Goal: Task Accomplishment & Management: Manage account settings

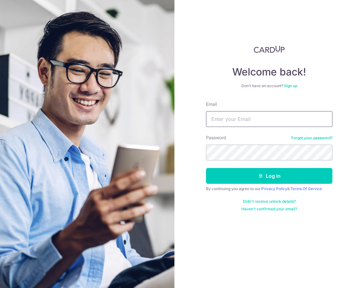
type input "tatt5409@hotmail.com"
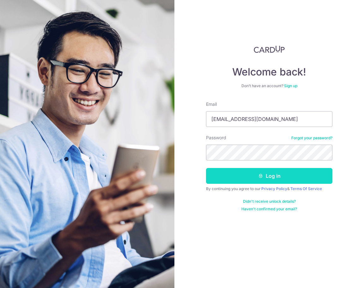
click at [261, 174] on icon "submit" at bounding box center [260, 175] width 5 height 5
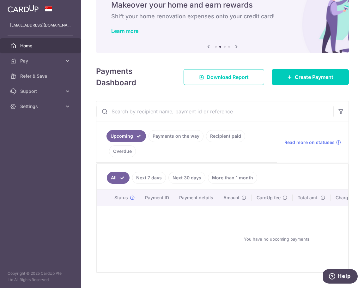
scroll to position [26, 0]
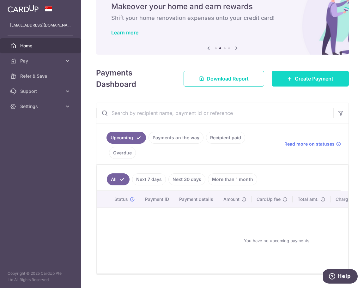
click at [291, 79] on icon at bounding box center [289, 78] width 5 height 5
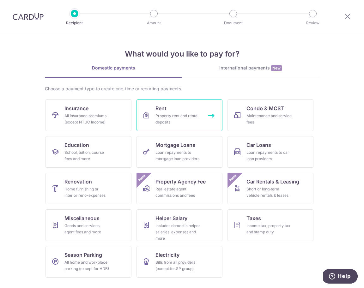
click at [185, 115] on div "Property rent and rental deposits" at bounding box center [177, 119] width 45 height 13
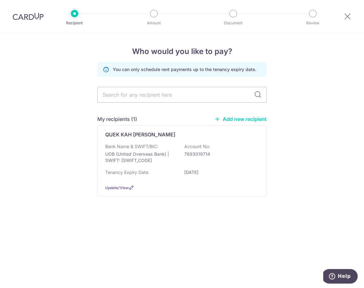
click at [230, 120] on link "Add new recipient" at bounding box center [240, 119] width 52 height 6
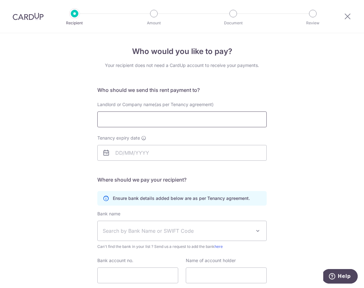
click at [182, 119] on input "Landlord or Company name(as per Tenancy agreement)" at bounding box center [181, 119] width 169 height 16
paste input "TAN GEOR YEN"
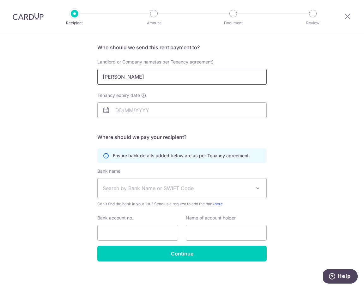
scroll to position [43, 0]
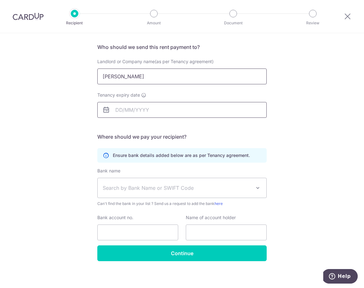
type input "TAN GEOR YEN"
click at [119, 112] on input "Tenancy expiry date" at bounding box center [181, 110] width 169 height 16
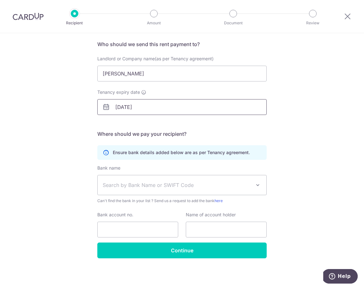
scroll to position [46, 0]
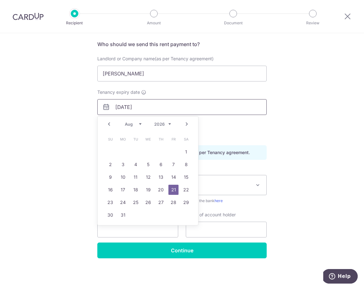
type input "[DATE]"
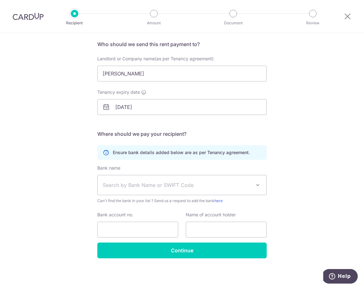
click at [222, 188] on span "Search by Bank Name or SWIFT Code" at bounding box center [177, 185] width 148 height 8
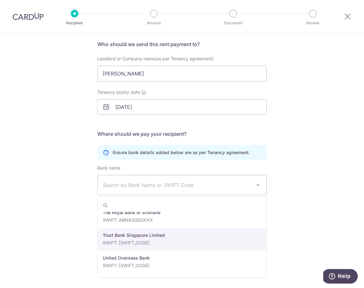
scroll to position [1281, 0]
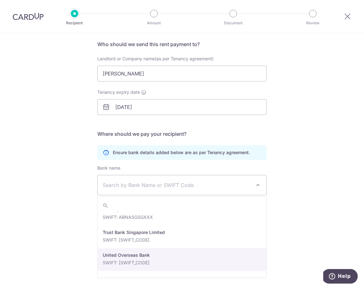
select select "23668"
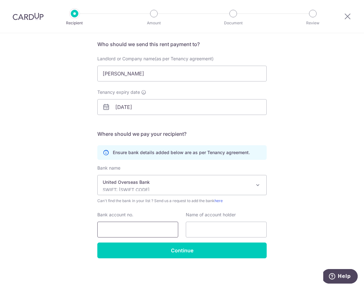
click at [155, 230] on input "Bank account no." at bounding box center [137, 230] width 81 height 16
paste input "3483274112"
type input "3483274112"
click at [216, 232] on input "text" at bounding box center [226, 230] width 81 height 16
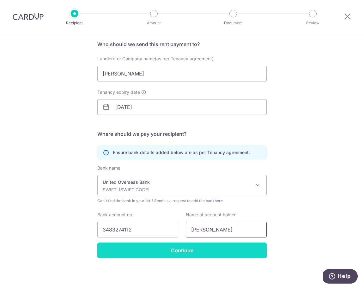
type input "TAN KENG PING"
click at [197, 251] on input "Continue" at bounding box center [181, 250] width 169 height 16
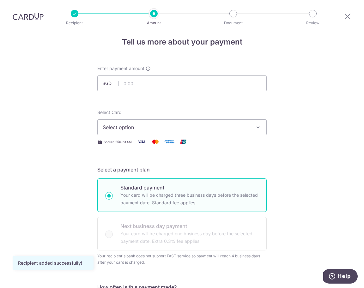
scroll to position [7, 0]
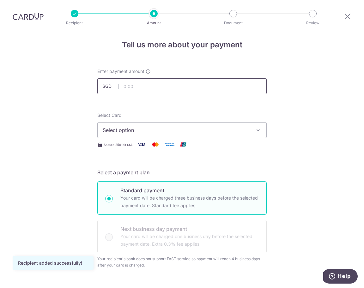
click at [160, 87] on input "text" at bounding box center [181, 86] width 169 height 16
type input "400.00"
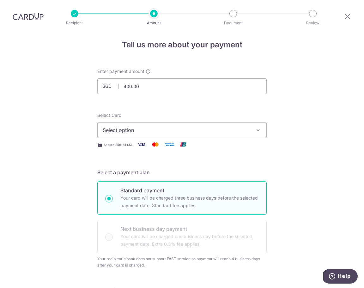
click at [221, 133] on span "Select option" at bounding box center [176, 130] width 147 height 8
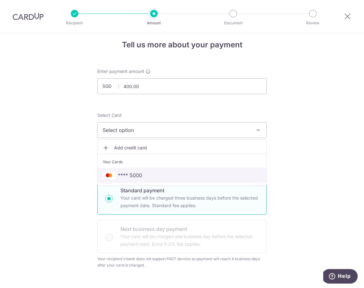
click at [212, 172] on span "**** 5000" at bounding box center [182, 175] width 158 height 8
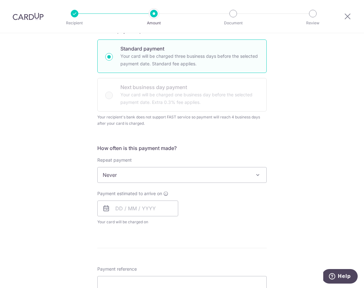
scroll to position [159, 0]
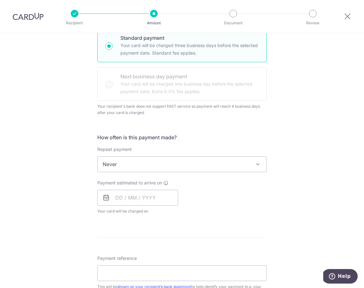
click at [237, 169] on span "Never" at bounding box center [182, 164] width 169 height 15
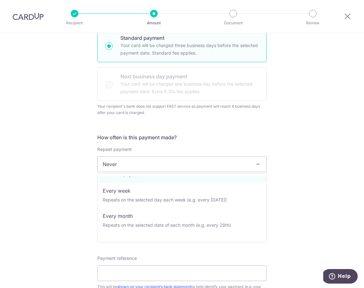
scroll to position [26, 0]
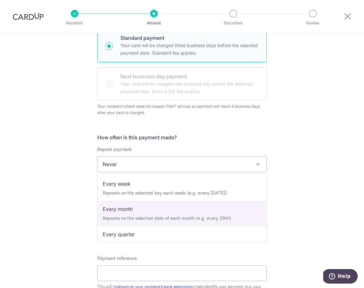
select select "3"
type input "[DATE]"
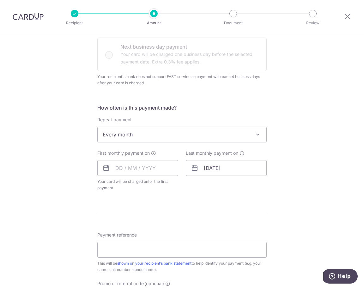
scroll to position [187, 0]
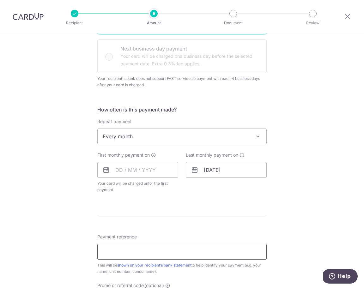
click at [155, 251] on input "Payment reference" at bounding box center [181, 252] width 169 height 16
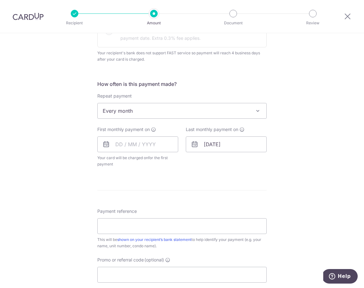
click at [155, 251] on div "Payment reference This will be shown on your recipient’s bank statement to help…" at bounding box center [181, 245] width 169 height 74
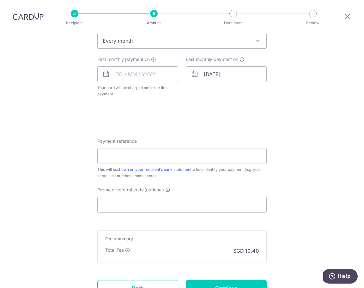
scroll to position [285, 0]
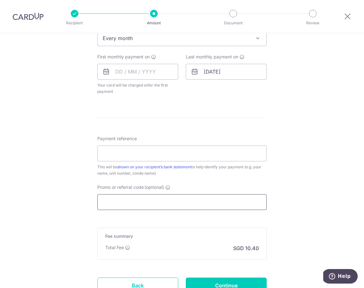
click at [161, 205] on input "Promo or referral code (optional)" at bounding box center [181, 202] width 169 height 16
paste input "SAVERENT179"
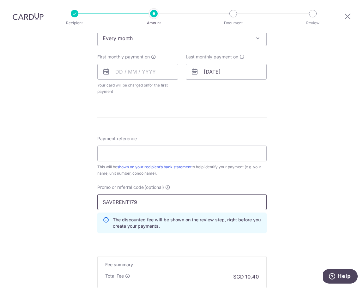
type input "SAVERENT179"
click at [268, 232] on div "Promo or referral code (optional) SAVERENT179 The discounted fee will be shown …" at bounding box center [181, 211] width 177 height 54
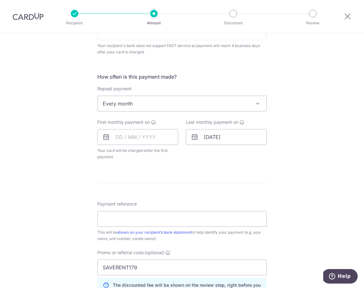
scroll to position [218, 0]
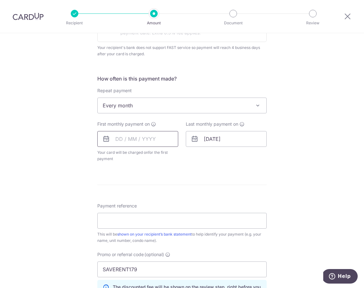
click at [120, 141] on input "text" at bounding box center [137, 139] width 81 height 16
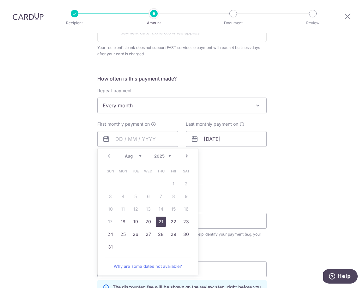
click at [160, 221] on link "21" at bounding box center [161, 221] width 10 height 10
type input "[DATE]"
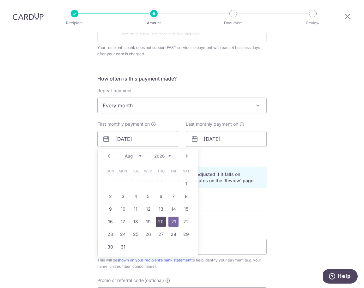
type input "[DATE]"
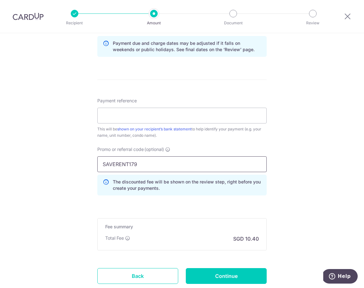
scroll to position [340, 0]
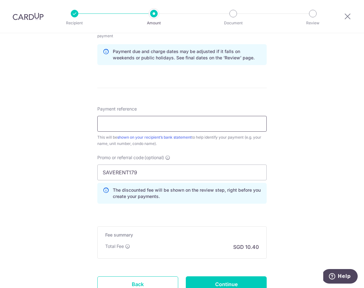
click at [202, 127] on input "Payment reference" at bounding box center [181, 124] width 169 height 16
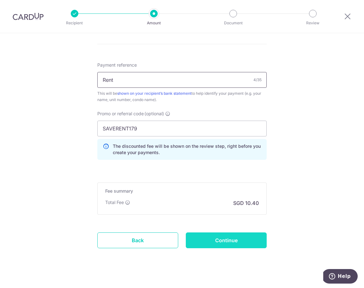
type input "Rent"
click at [209, 240] on input "Continue" at bounding box center [226, 240] width 81 height 16
type input "Create Schedule"
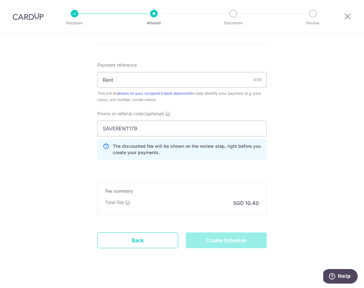
click at [228, 233] on div "Create Schedule" at bounding box center [226, 240] width 88 height 16
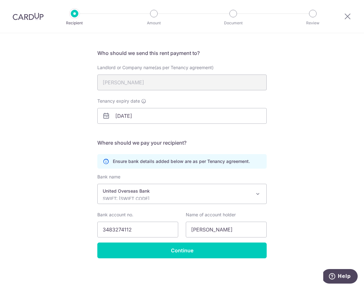
scroll to position [37, 0]
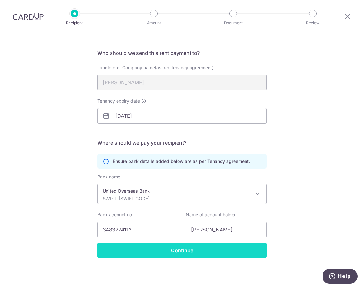
click at [131, 249] on input "Continue" at bounding box center [181, 250] width 169 height 16
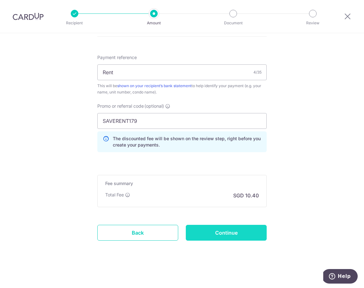
scroll to position [360, 0]
click at [217, 237] on input "Continue" at bounding box center [226, 233] width 81 height 16
type input "Update Schedule"
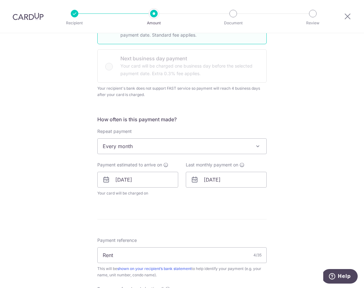
scroll to position [178, 0]
click at [159, 148] on span "Every month" at bounding box center [182, 145] width 169 height 15
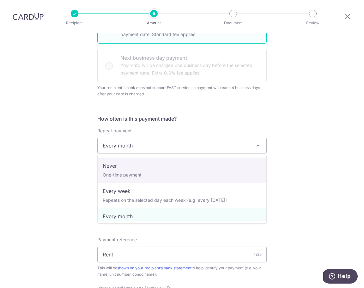
scroll to position [0, 0]
select select "1"
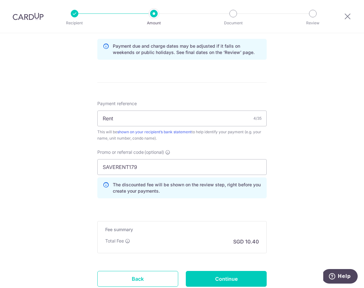
scroll to position [362, 0]
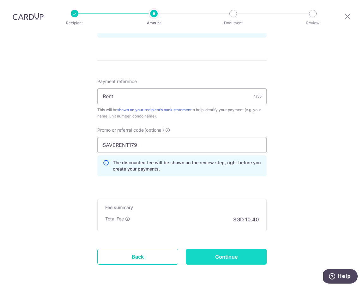
click at [229, 255] on input "Continue" at bounding box center [226, 257] width 81 height 16
type input "Update Schedule"
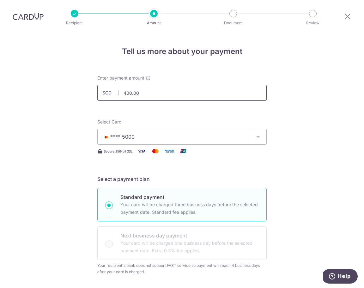
click at [149, 89] on input "400.00" at bounding box center [181, 93] width 169 height 16
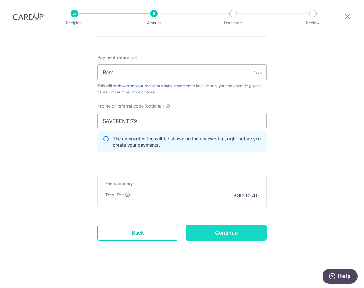
scroll to position [386, 0]
type input "200.00"
drag, startPoint x: 209, startPoint y: 233, endPoint x: 194, endPoint y: 178, distance: 57.2
click at [209, 233] on input "Continue" at bounding box center [226, 233] width 81 height 16
type input "Update Schedule"
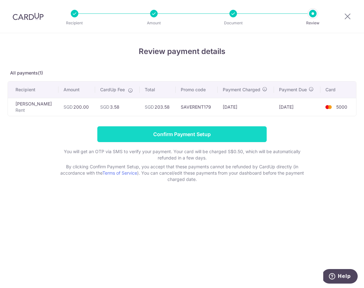
click at [177, 136] on input "Confirm Payment Setup" at bounding box center [181, 134] width 169 height 16
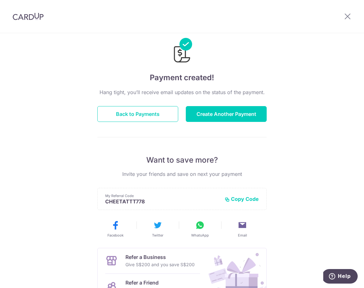
scroll to position [15, 0]
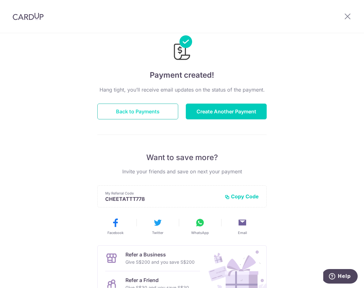
click at [134, 109] on button "Back to Payments" at bounding box center [137, 111] width 81 height 16
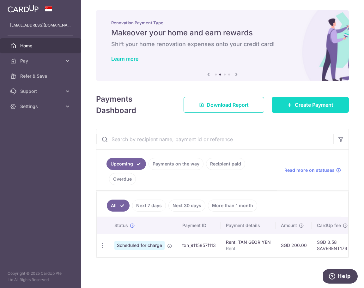
click at [297, 104] on span "Create Payment" at bounding box center [313, 105] width 38 height 8
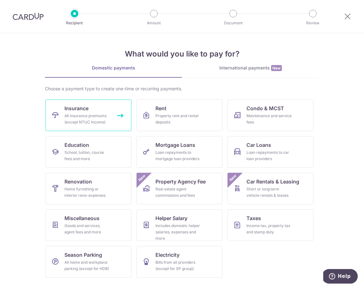
click at [98, 113] on div "All insurance premiums (except NTUC Income)" at bounding box center [86, 119] width 45 height 13
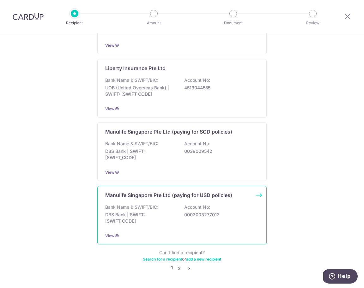
scroll to position [559, 0]
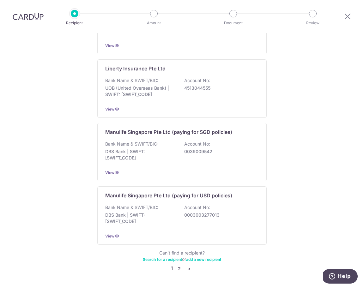
click at [178, 265] on link "2" at bounding box center [179, 269] width 8 height 8
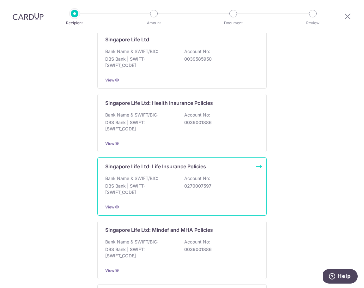
scroll to position [202, 0]
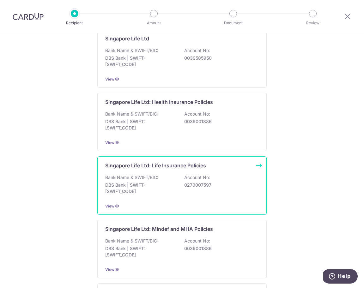
click at [178, 189] on div "Bank Name & SWIFT/BIC: DBS Bank | SWIFT: DBSSSGSGXXX Account No: 0270007597" at bounding box center [181, 185] width 153 height 23
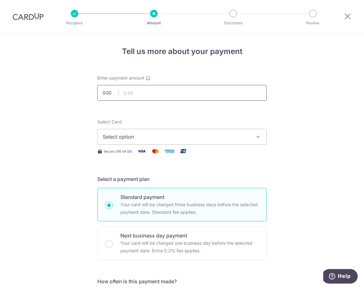
click at [147, 97] on input "text" at bounding box center [181, 93] width 169 height 16
type input "169.15"
click at [132, 134] on span "Select option" at bounding box center [176, 137] width 147 height 8
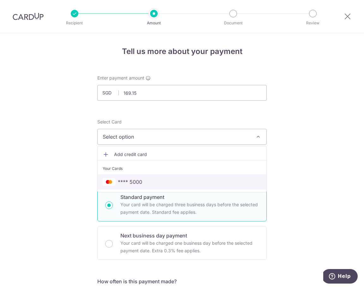
click at [145, 180] on span "**** 5000" at bounding box center [182, 182] width 158 height 8
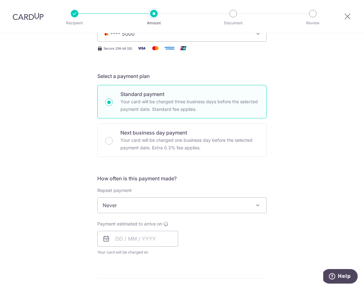
scroll to position [107, 0]
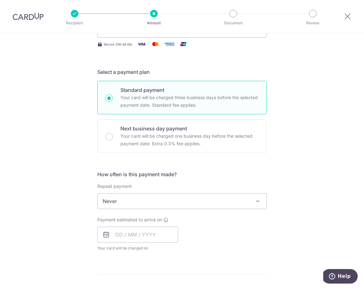
click at [157, 203] on span "Never" at bounding box center [182, 200] width 169 height 15
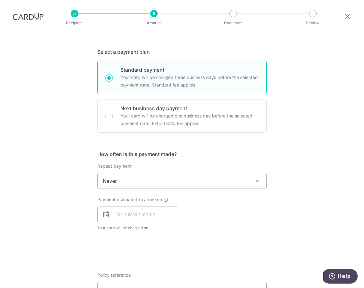
scroll to position [129, 0]
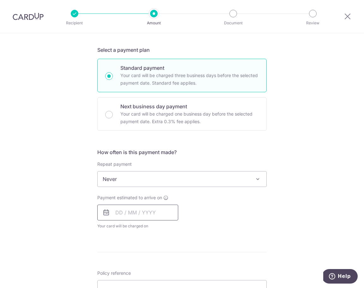
click at [120, 214] on input "text" at bounding box center [137, 212] width 81 height 16
click at [80, 207] on div "Tell us more about your payment Enter payment amount SGD 169.15 169.15 Select C…" at bounding box center [182, 189] width 364 height 571
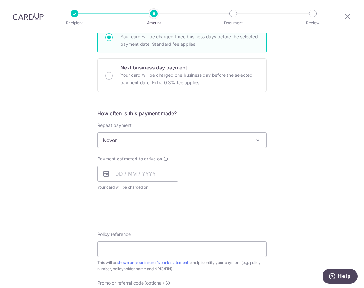
scroll to position [177, 0]
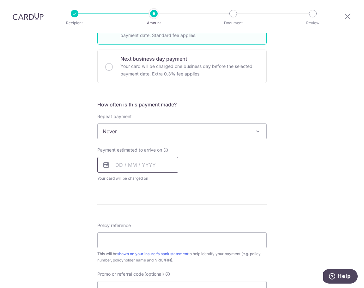
click at [120, 167] on input "text" at bounding box center [137, 165] width 81 height 16
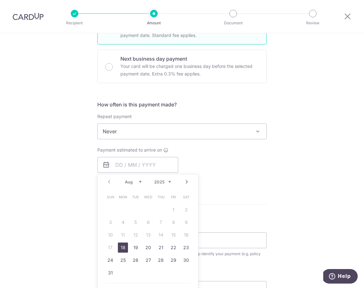
click at [126, 245] on link "18" at bounding box center [123, 247] width 10 height 10
type input "[DATE]"
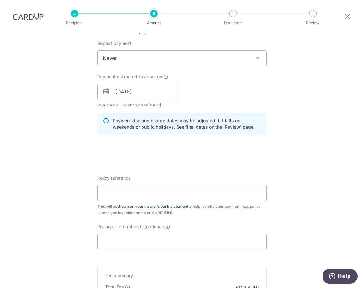
scroll to position [254, 0]
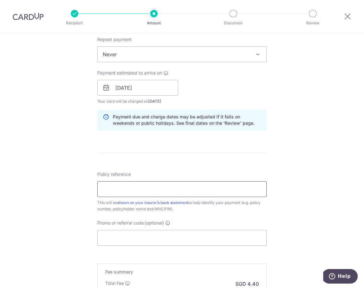
click at [136, 189] on input "Policy reference" at bounding box center [181, 189] width 169 height 16
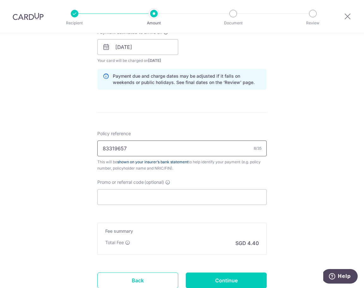
scroll to position [302, 0]
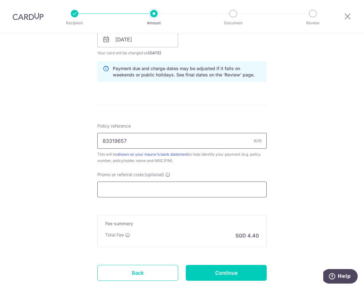
type input "83319657"
click at [215, 189] on input "Promo or referral code (optional)" at bounding box center [181, 189] width 169 height 16
paste input "SAVERENT179"
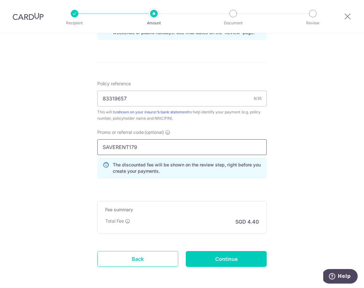
scroll to position [346, 0]
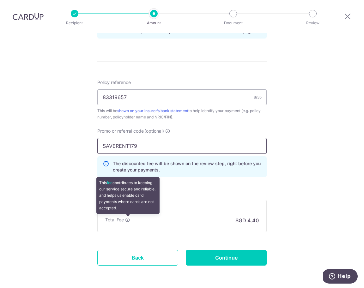
type input "SAVERENT179"
click at [128, 220] on icon at bounding box center [127, 219] width 5 height 5
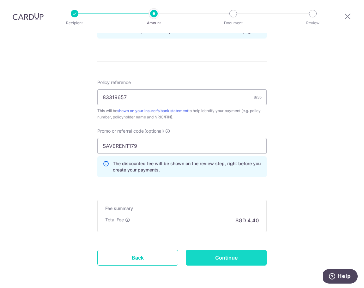
click at [213, 259] on input "Continue" at bounding box center [226, 258] width 81 height 16
type input "Create Schedule"
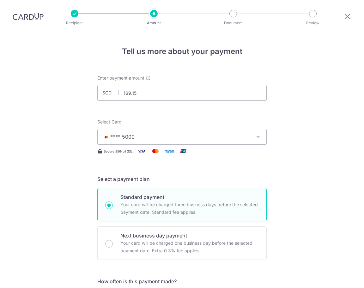
scroll to position [379, 0]
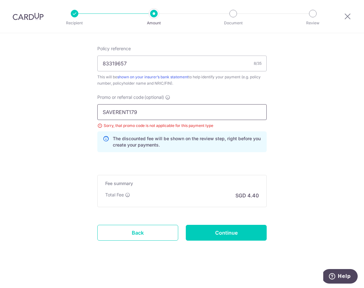
click at [177, 115] on input "SAVERENT179" at bounding box center [181, 112] width 169 height 16
paste input "MILELION"
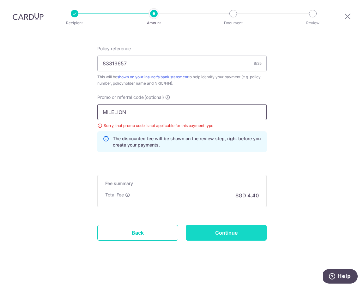
type input "MILELION"
click at [211, 230] on input "Continue" at bounding box center [226, 233] width 81 height 16
type input "Update Schedule"
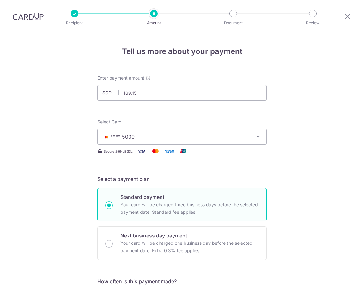
scroll to position [379, 0]
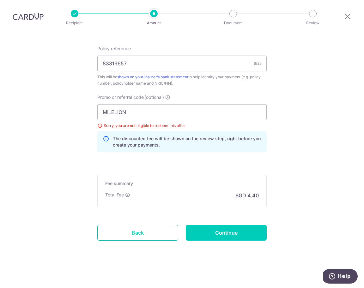
click at [153, 230] on link "Back" at bounding box center [137, 233] width 81 height 16
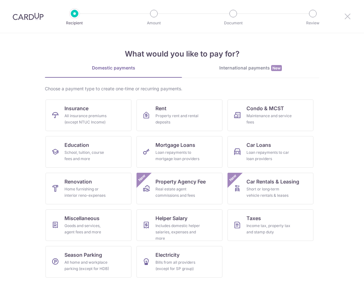
click at [346, 19] on icon at bounding box center [347, 16] width 8 height 8
click at [198, 119] on div "Property rent and rental deposits" at bounding box center [177, 119] width 45 height 13
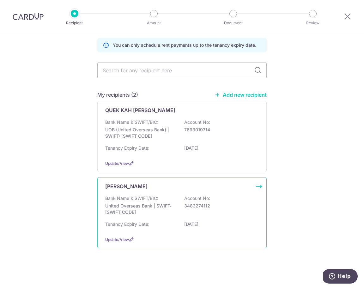
scroll to position [32, 0]
click at [195, 213] on div "Bank Name & SWIFT/BIC: United Overseas Bank | SWIFT: [SWIFT_CODE] Account No: 3…" at bounding box center [181, 206] width 153 height 23
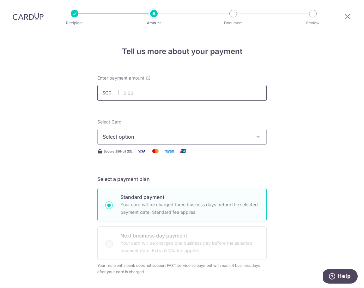
click at [186, 92] on input "text" at bounding box center [181, 93] width 169 height 16
type input "150.00"
click at [192, 136] on span "Select option" at bounding box center [176, 137] width 147 height 8
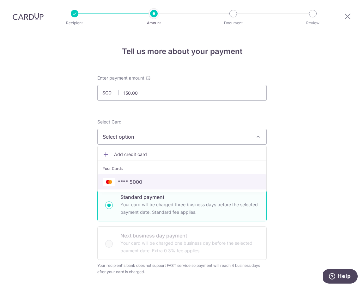
click at [190, 182] on span "**** 5000" at bounding box center [182, 182] width 158 height 8
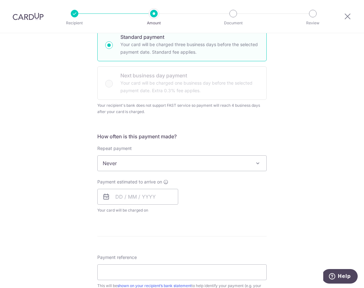
scroll to position [171, 0]
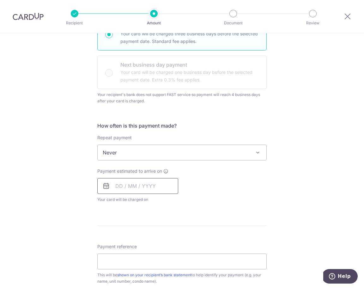
click at [118, 187] on input "text" at bounding box center [137, 186] width 81 height 16
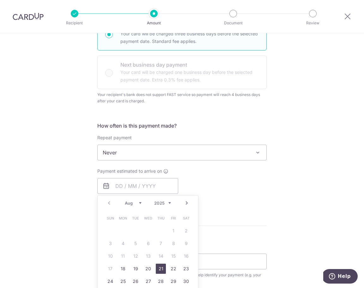
click at [162, 270] on link "21" at bounding box center [161, 268] width 10 height 10
type input "21/08/2025"
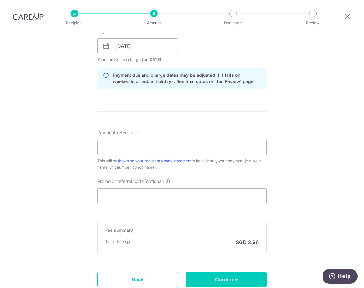
scroll to position [313, 0]
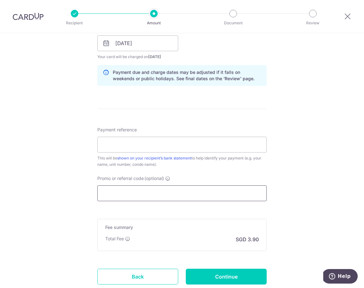
click at [169, 195] on input "Promo or referral code (optional)" at bounding box center [181, 193] width 169 height 16
paste input "SAVERENT179"
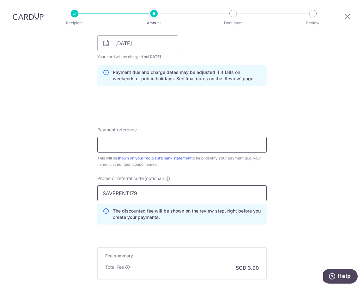
type input "SAVERENT179"
click at [170, 147] on input "Payment reference" at bounding box center [181, 145] width 169 height 16
type input "R"
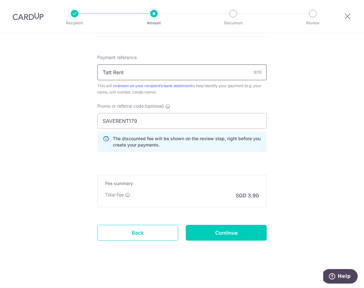
scroll to position [386, 0]
type input "Tatt Rent"
click at [219, 231] on input "Continue" at bounding box center [226, 233] width 81 height 16
type input "Create Schedule"
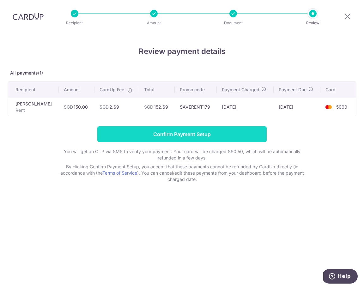
click at [223, 137] on input "Confirm Payment Setup" at bounding box center [181, 134] width 169 height 16
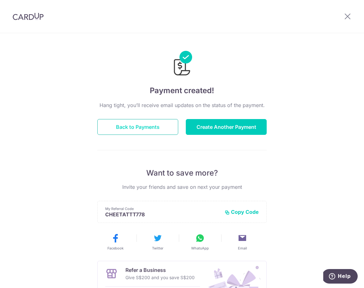
click at [160, 127] on button "Back to Payments" at bounding box center [137, 127] width 81 height 16
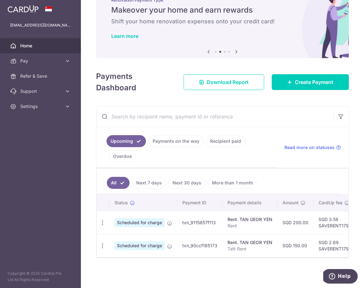
click at [194, 144] on link "Payments on the way" at bounding box center [175, 141] width 55 height 12
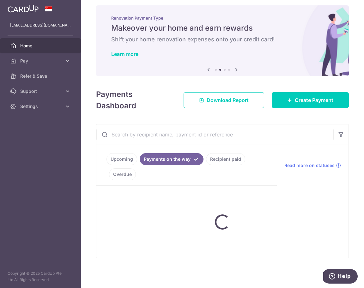
scroll to position [5, 0]
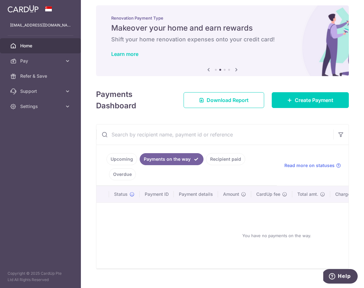
click at [219, 157] on link "Recipient paid" at bounding box center [225, 159] width 39 height 12
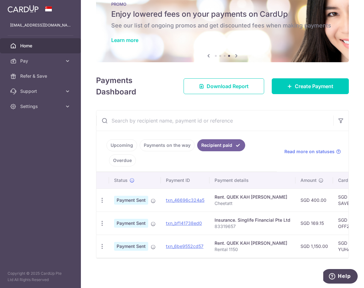
scroll to position [0, 0]
click at [126, 145] on link "Upcoming" at bounding box center [121, 145] width 31 height 12
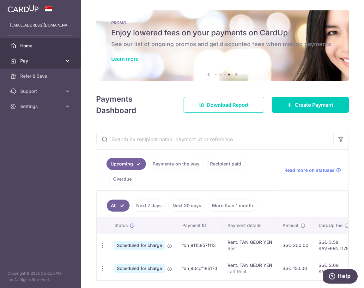
click at [65, 61] on icon at bounding box center [67, 61] width 6 height 6
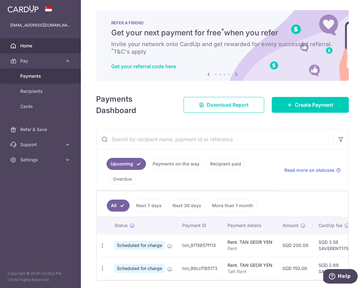
click at [59, 75] on span "Payments" at bounding box center [41, 76] width 42 height 6
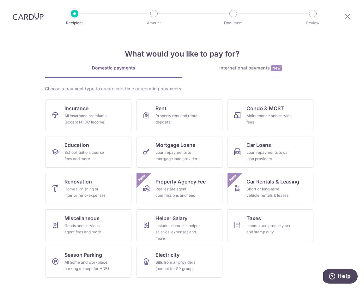
click at [216, 69] on div "International payments New" at bounding box center [250, 68] width 137 height 7
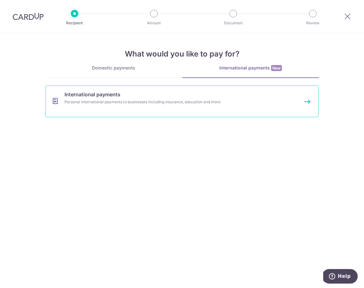
click at [185, 109] on link "International payments Personal international payments to businesses including …" at bounding box center [181, 102] width 273 height 32
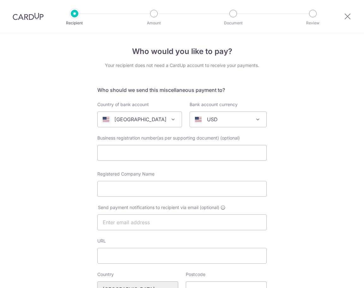
select select
click at [174, 119] on span "[GEOGRAPHIC_DATA]" at bounding box center [140, 119] width 84 height 15
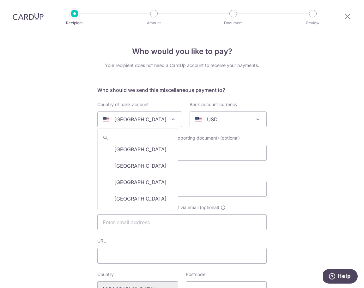
scroll to position [1749, 0]
type input "m"
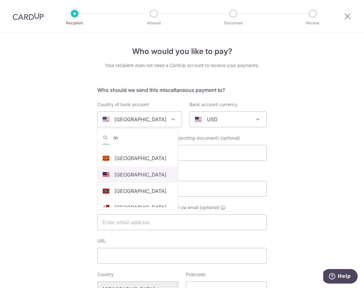
scroll to position [175, 0]
select select "159"
select select "Malaysia"
select select
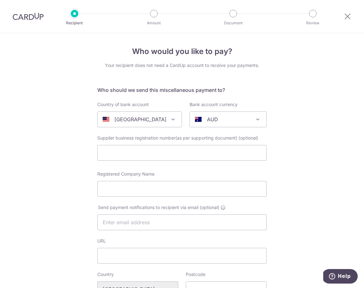
click at [215, 120] on div "AUD" at bounding box center [223, 119] width 56 height 8
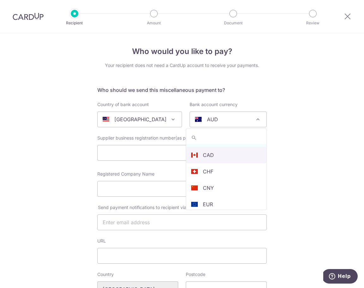
type input "m"
select select "4"
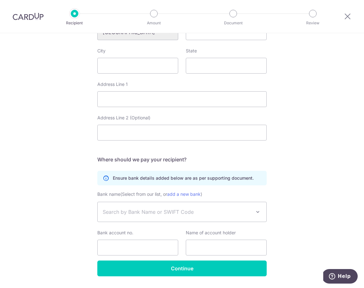
scroll to position [257, 0]
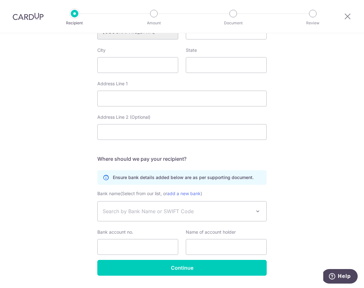
click at [198, 208] on span "Search by Bank Name or SWIFT Code" at bounding box center [177, 211] width 148 height 8
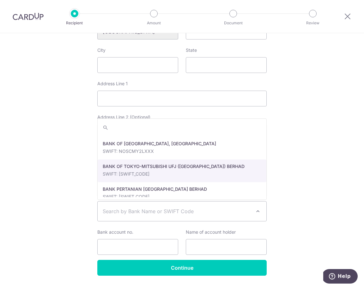
scroll to position [590, 0]
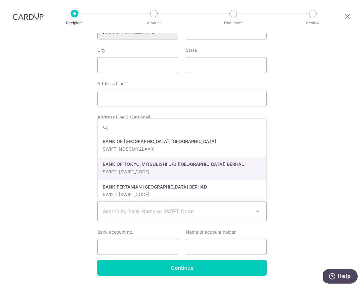
select select "6849"
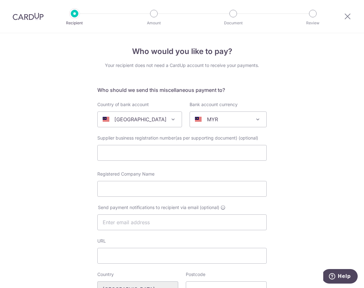
scroll to position [0, 0]
click at [346, 20] on icon at bounding box center [347, 16] width 8 height 8
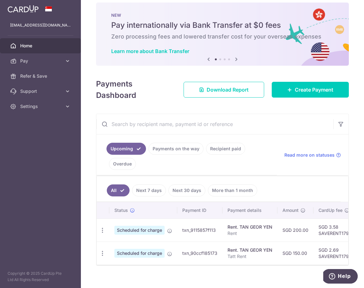
scroll to position [9, 0]
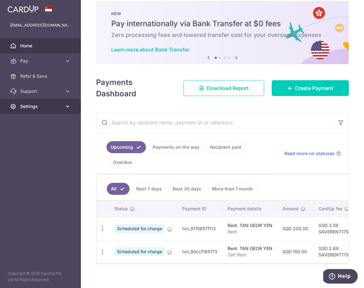
click at [61, 107] on span "Settings" at bounding box center [41, 106] width 42 height 6
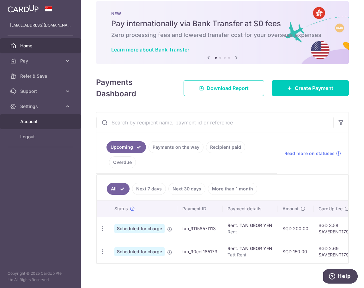
click at [58, 118] on link "Account" at bounding box center [40, 121] width 81 height 15
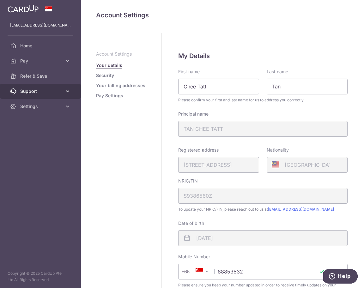
click at [63, 92] on link "Support" at bounding box center [40, 91] width 81 height 15
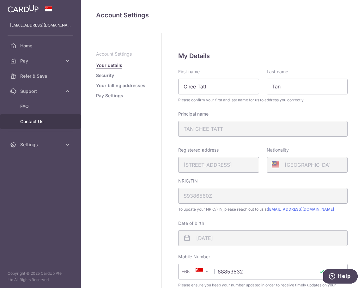
click at [60, 122] on span "Contact Us" at bounding box center [41, 121] width 42 height 6
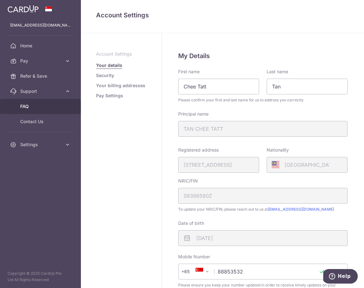
click at [39, 103] on span "FAQ" at bounding box center [41, 106] width 42 height 6
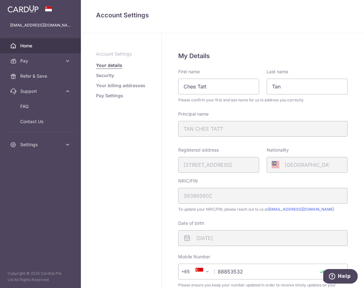
click at [53, 49] on span "Home" at bounding box center [41, 46] width 42 height 6
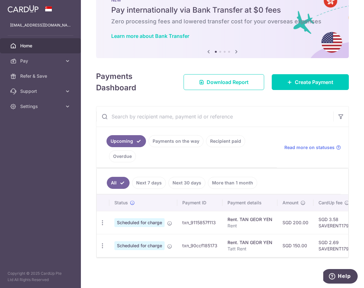
scroll to position [23, 0]
click at [103, 224] on icon "button" at bounding box center [102, 222] width 7 height 7
click at [126, 237] on span "Update payment" at bounding box center [136, 240] width 43 height 8
radio input "true"
type input "200.00"
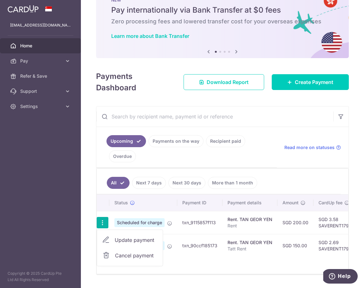
type input "[DATE]"
type input "Rent"
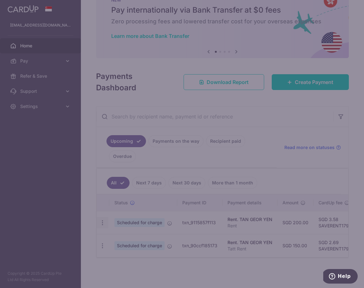
type input "SAVERENT179"
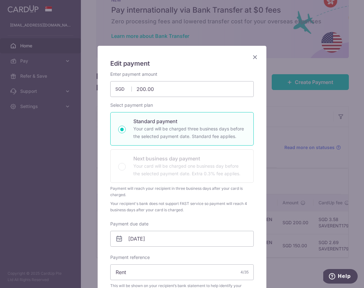
scroll to position [0, 0]
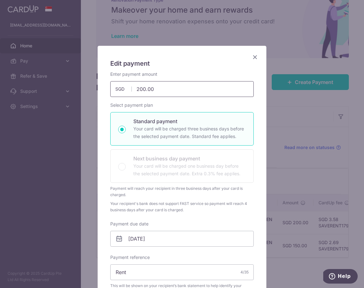
click at [145, 90] on input "200.00" at bounding box center [181, 89] width 143 height 16
type input "350.00"
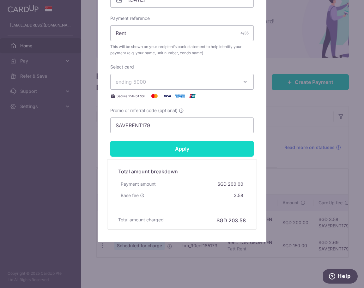
scroll to position [239, 0]
click at [202, 150] on input "Apply" at bounding box center [181, 149] width 143 height 16
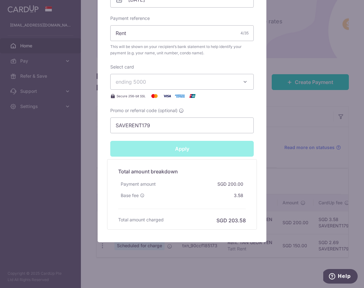
type input "Successfully Applied"
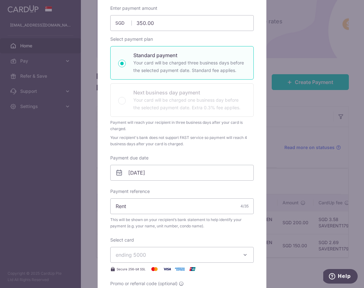
scroll to position [112, 0]
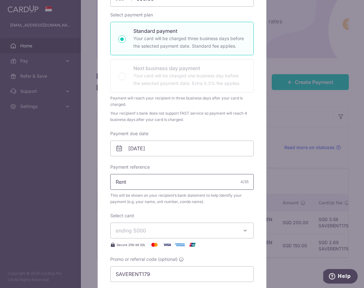
click at [114, 181] on input "Rent" at bounding box center [181, 182] width 143 height 16
type input "TRent"
type input "Apply"
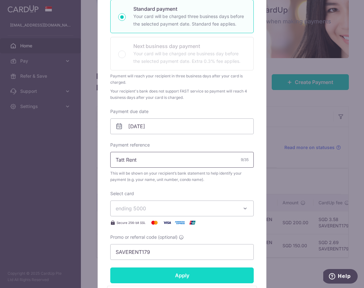
type input "Tatt Rent"
click at [168, 272] on input "Apply" at bounding box center [181, 275] width 143 height 16
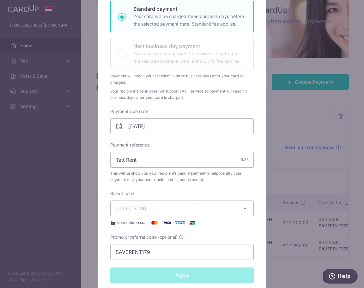
type input "Successfully Applied"
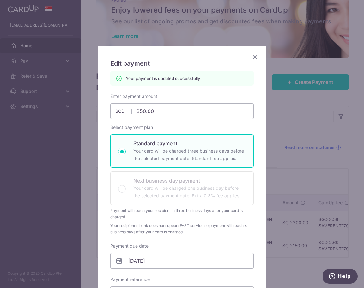
scroll to position [0, 0]
click at [254, 58] on icon "Close" at bounding box center [255, 57] width 8 height 8
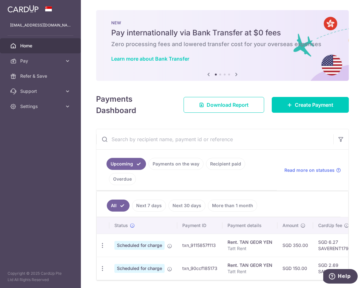
click at [104, 260] on td "Update payment Cancel payment" at bounding box center [103, 268] width 13 height 23
click at [102, 249] on icon "button" at bounding box center [102, 245] width 7 height 7
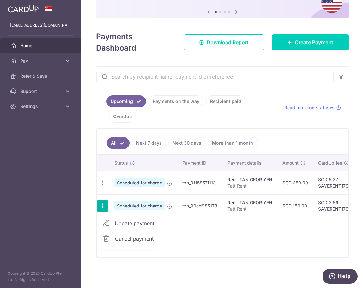
scroll to position [62, 0]
click at [139, 242] on link "Cancel payment" at bounding box center [130, 239] width 66 height 16
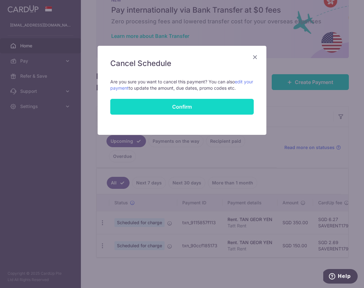
click at [180, 107] on input "Confirm" at bounding box center [181, 107] width 143 height 16
